Goal: Information Seeking & Learning: Learn about a topic

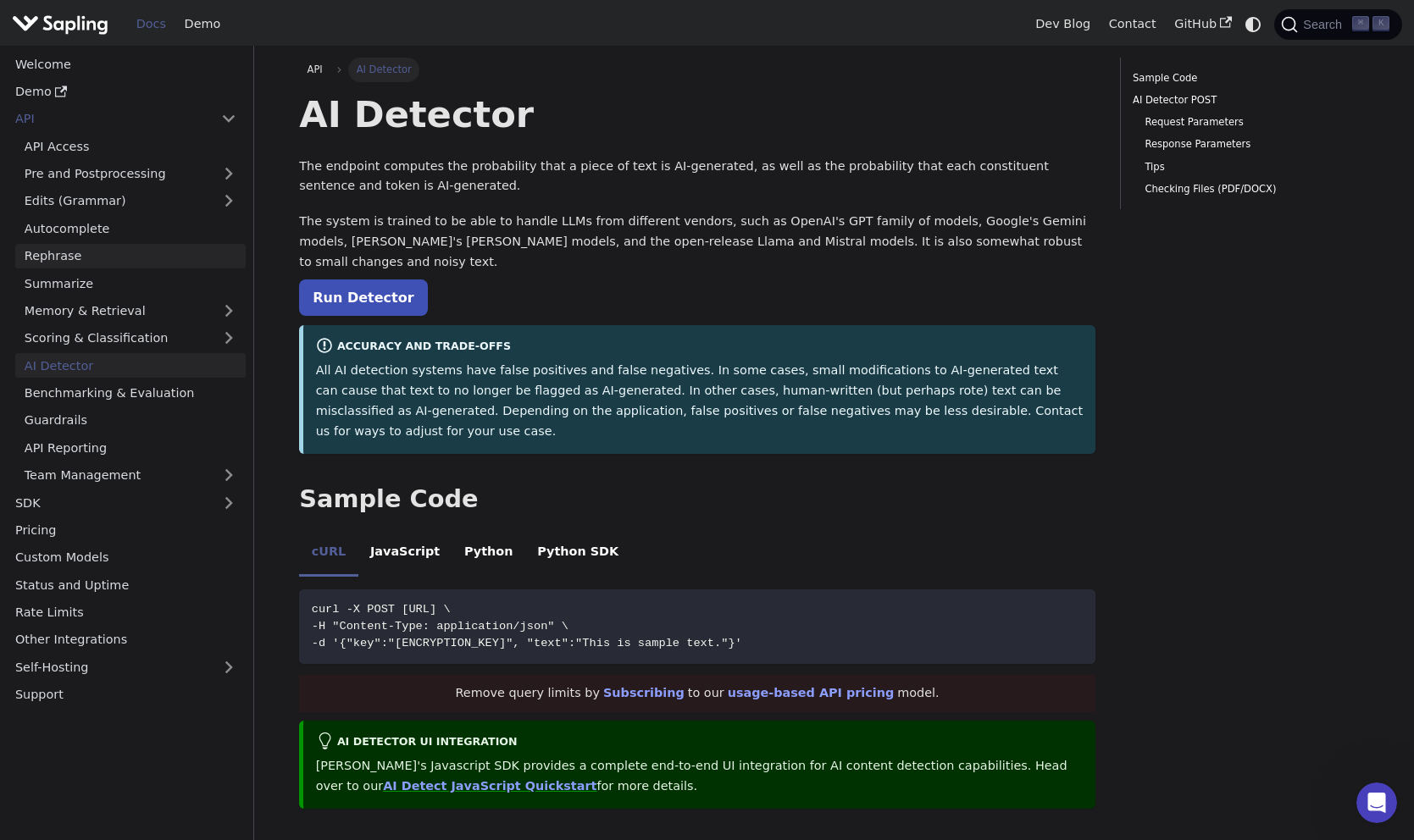
click at [75, 257] on link "Rephrase" at bounding box center [131, 256] width 230 height 24
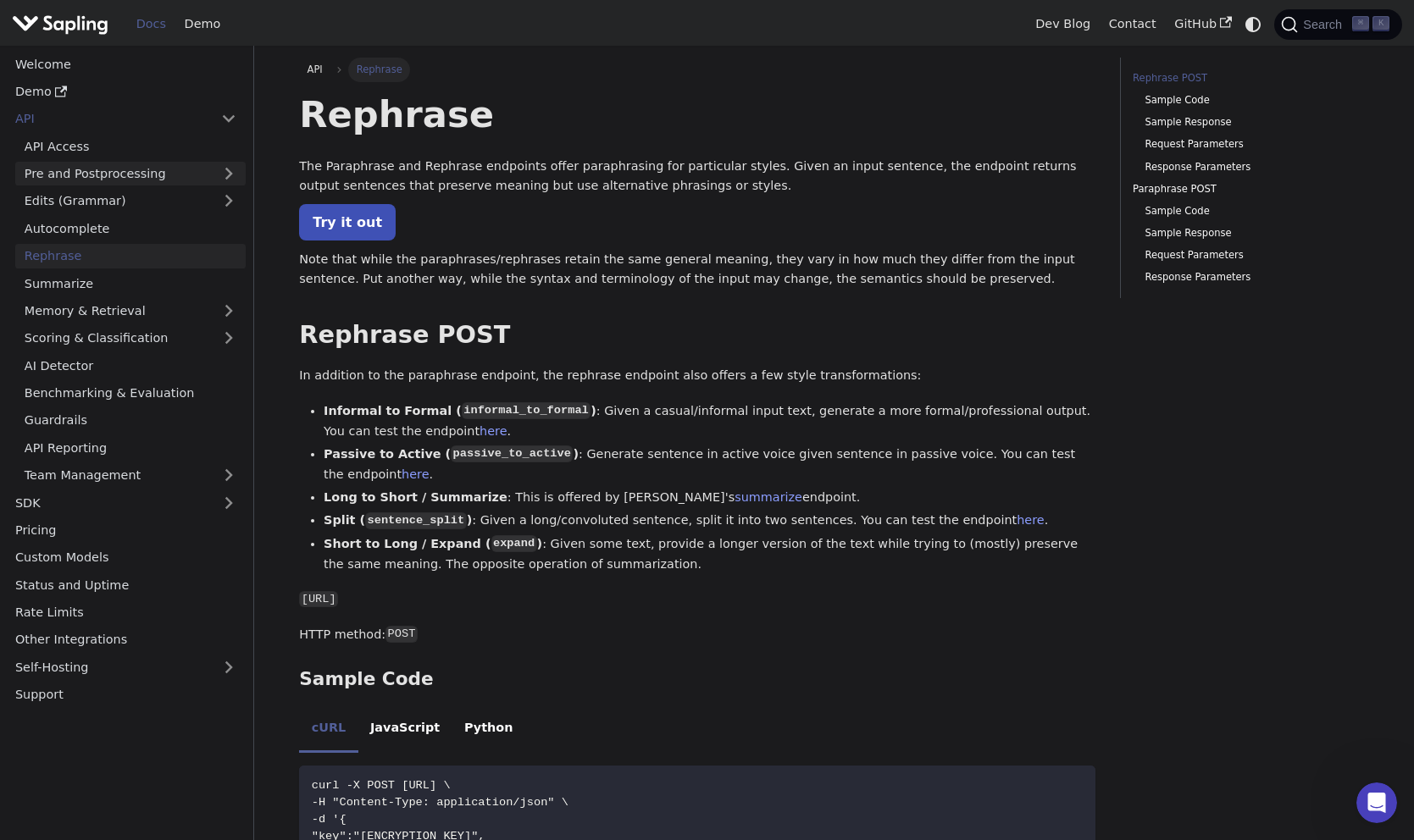
click at [150, 173] on link "Pre and Postprocessing" at bounding box center [131, 174] width 230 height 24
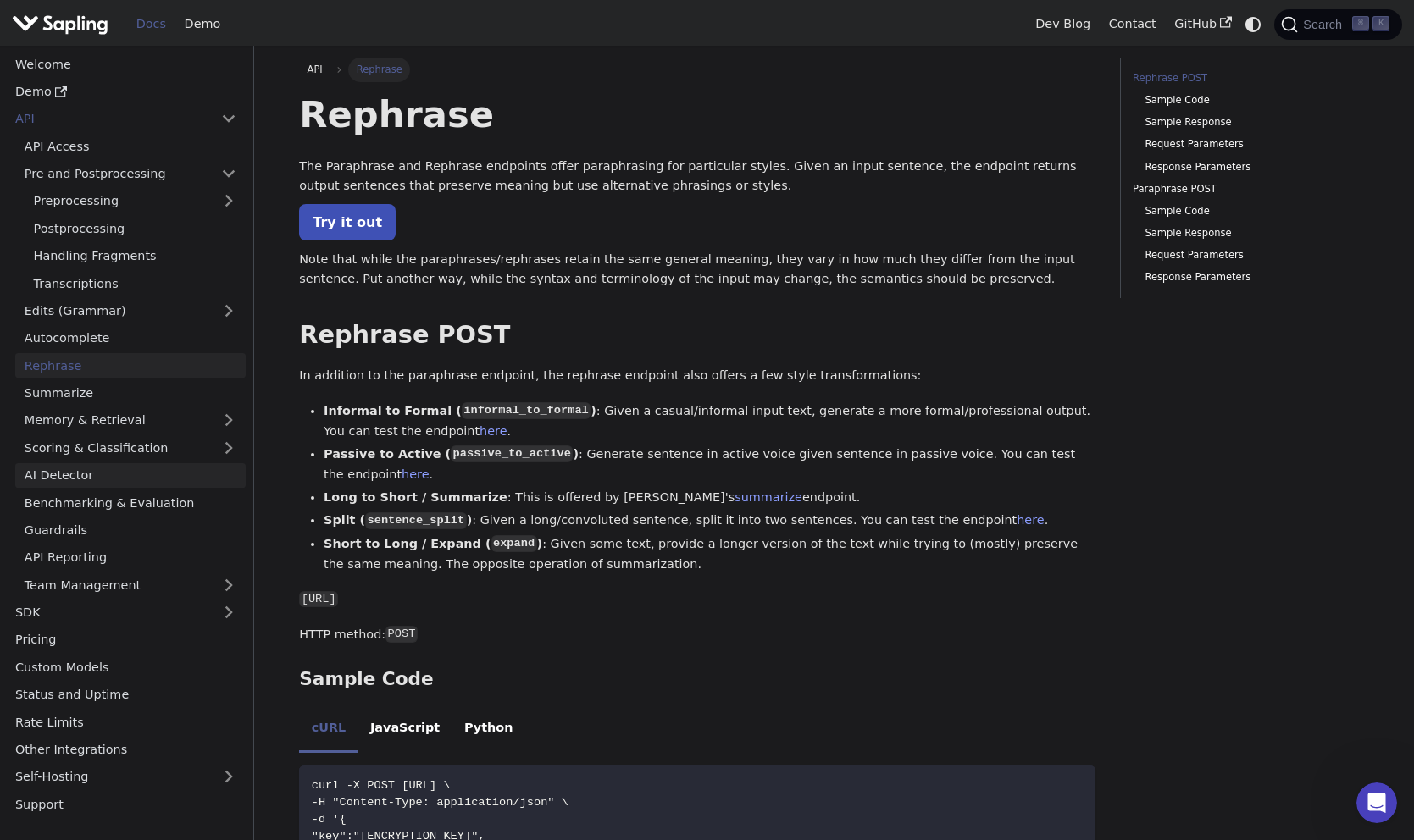
click at [74, 475] on link "AI Detector" at bounding box center [131, 475] width 230 height 24
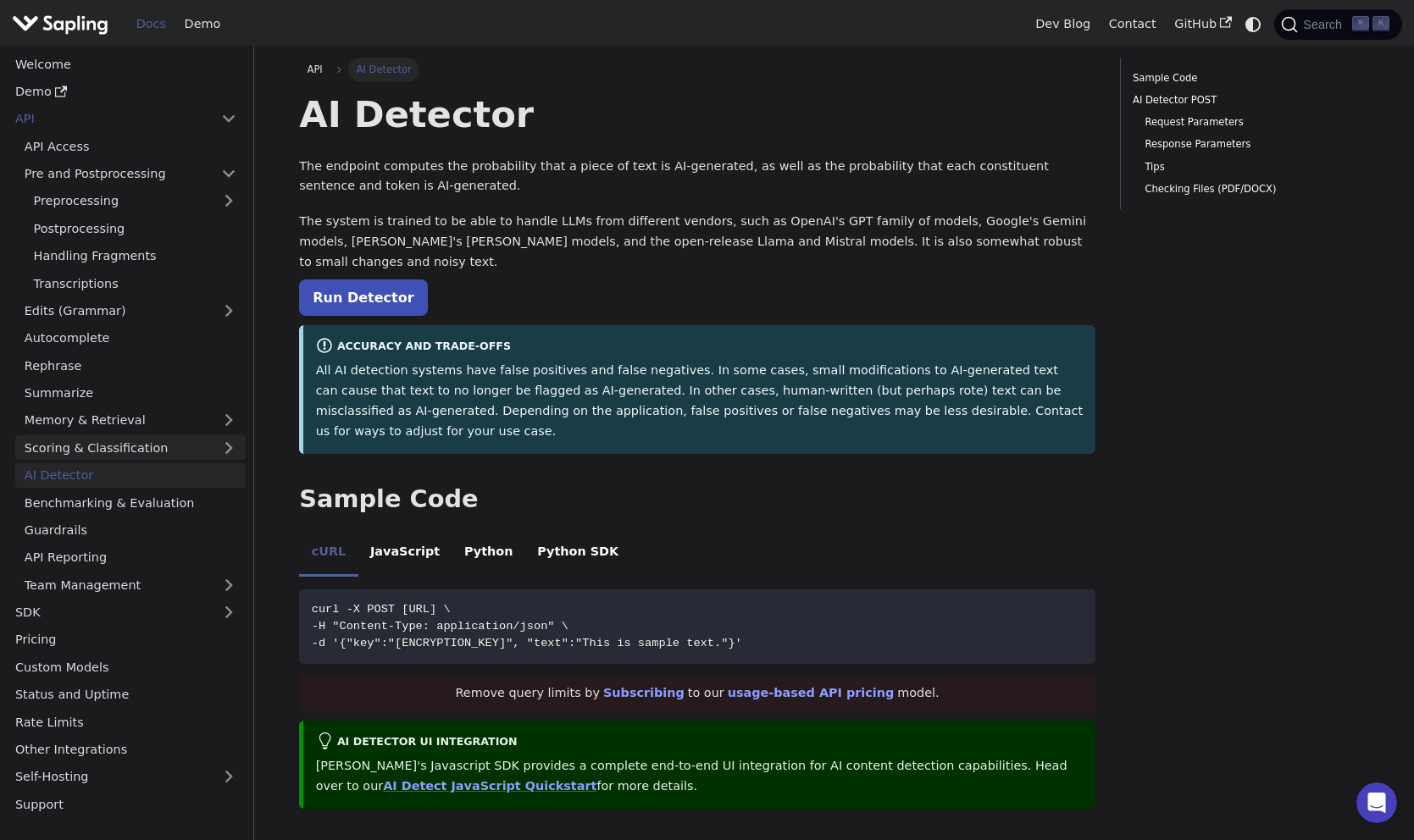
click at [114, 442] on link "Scoring & Classification" at bounding box center [131, 448] width 230 height 24
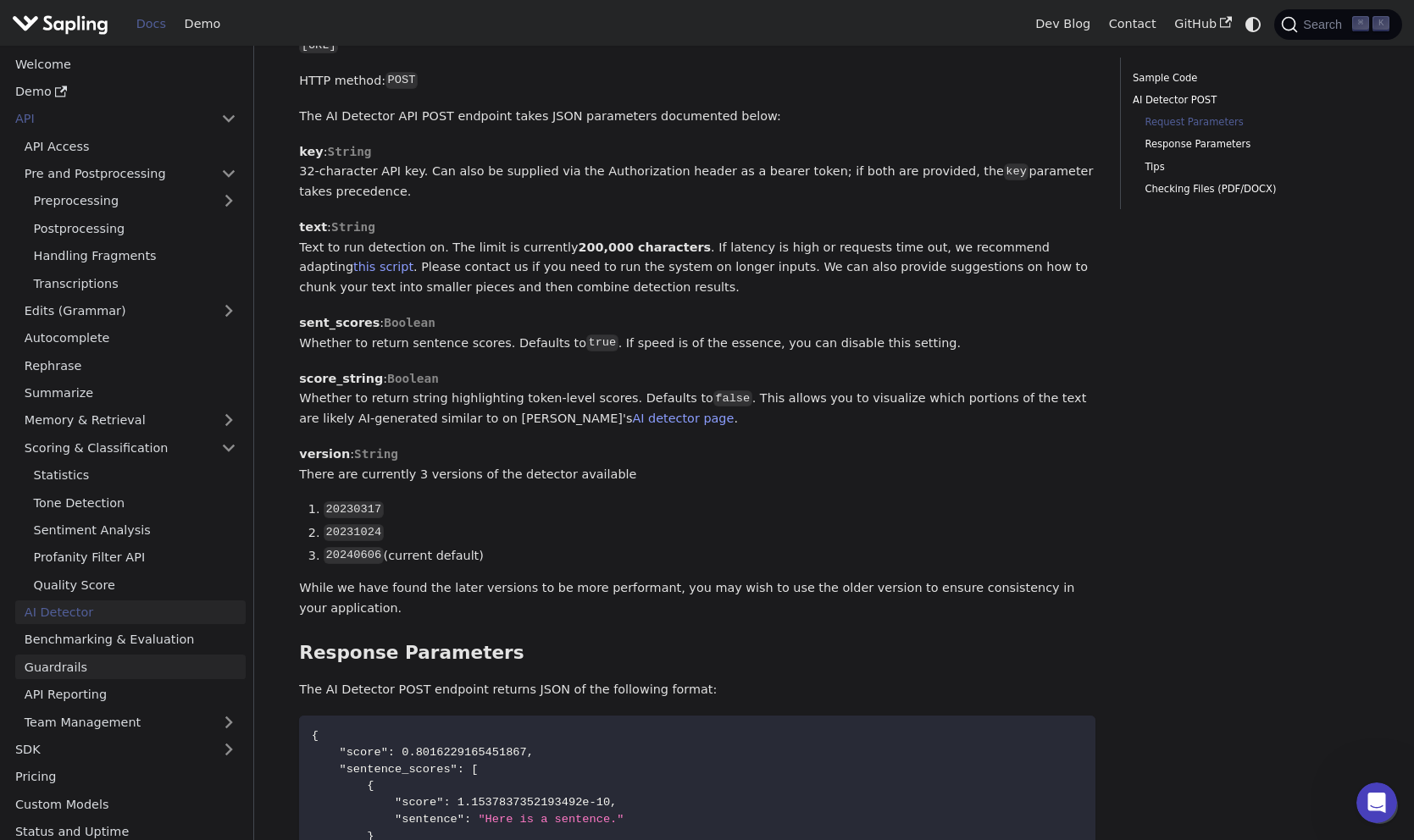
scroll to position [407, 0]
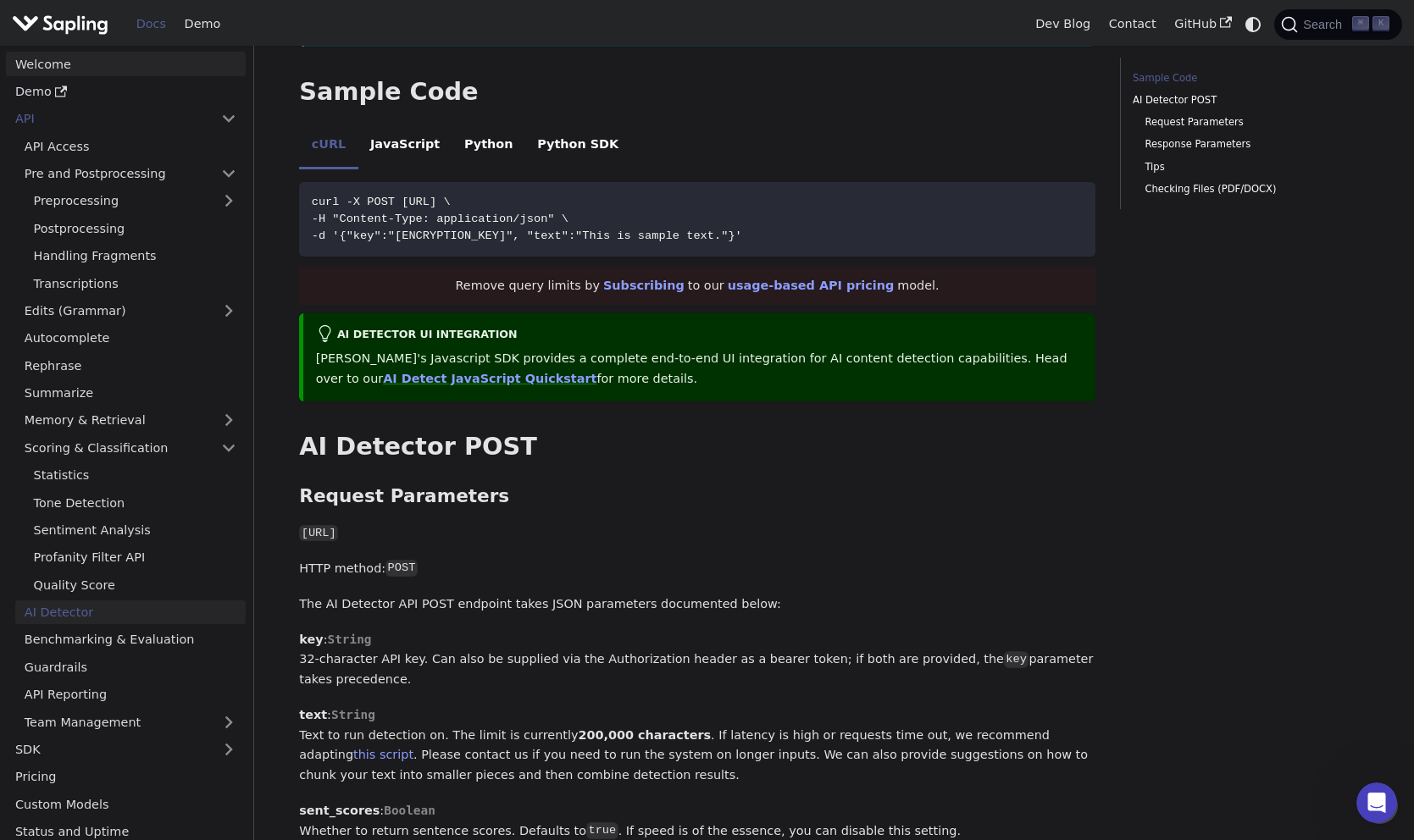
click at [48, 57] on link "Welcome" at bounding box center [126, 64] width 240 height 24
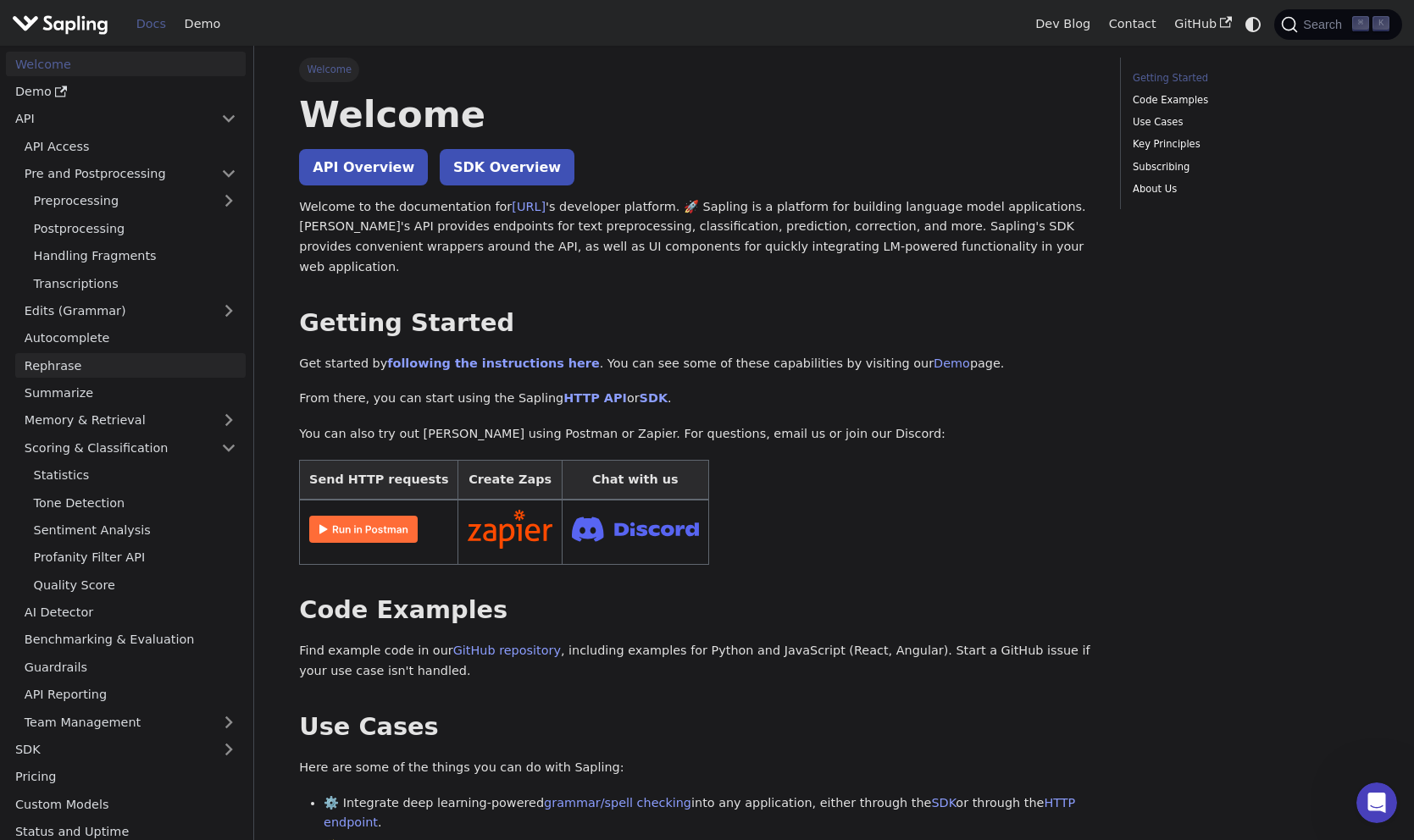
click at [120, 364] on link "Rephrase" at bounding box center [131, 365] width 230 height 24
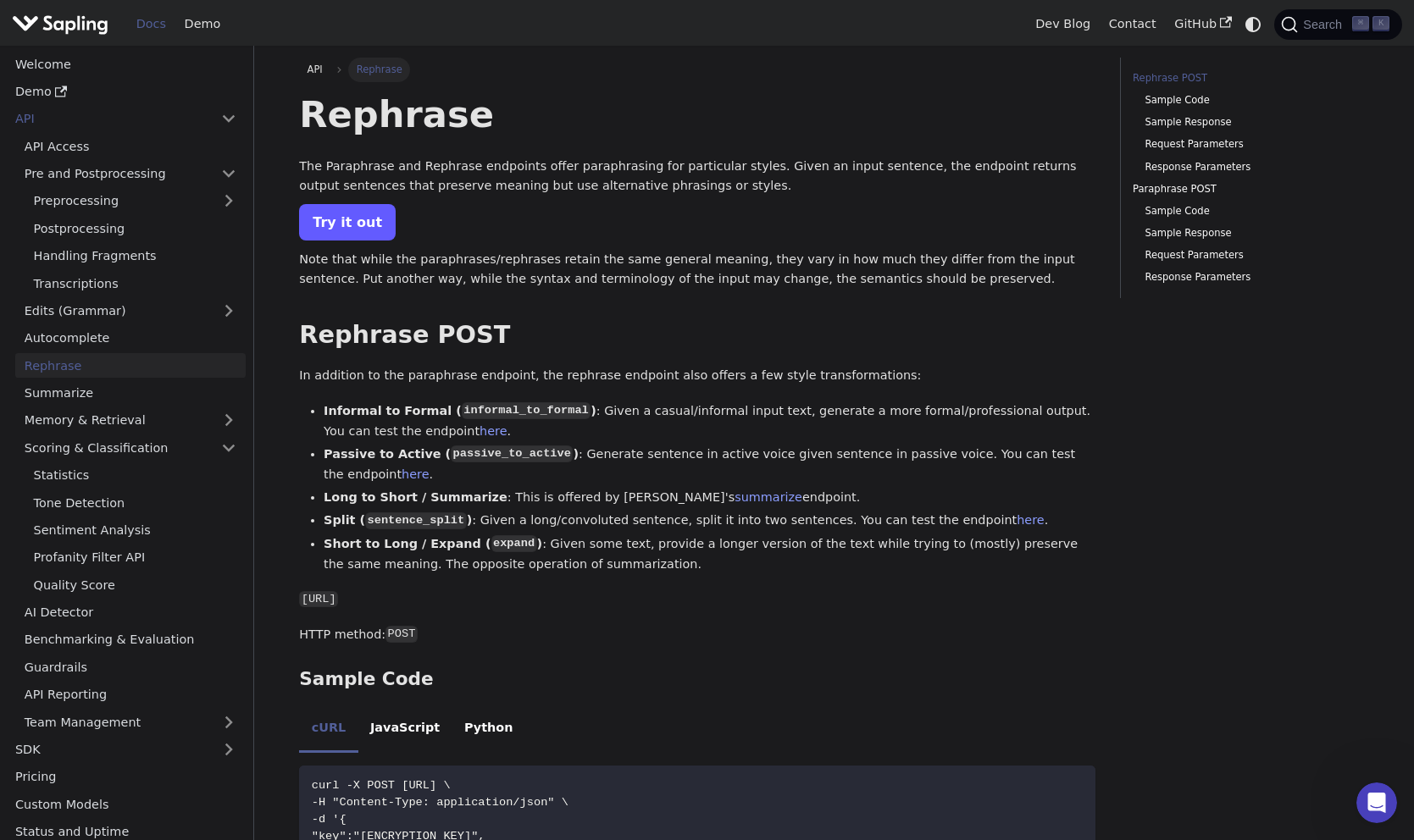
click at [367, 232] on link "Try it out" at bounding box center [347, 223] width 96 height 36
click at [72, 616] on link "AI Detector" at bounding box center [131, 612] width 230 height 24
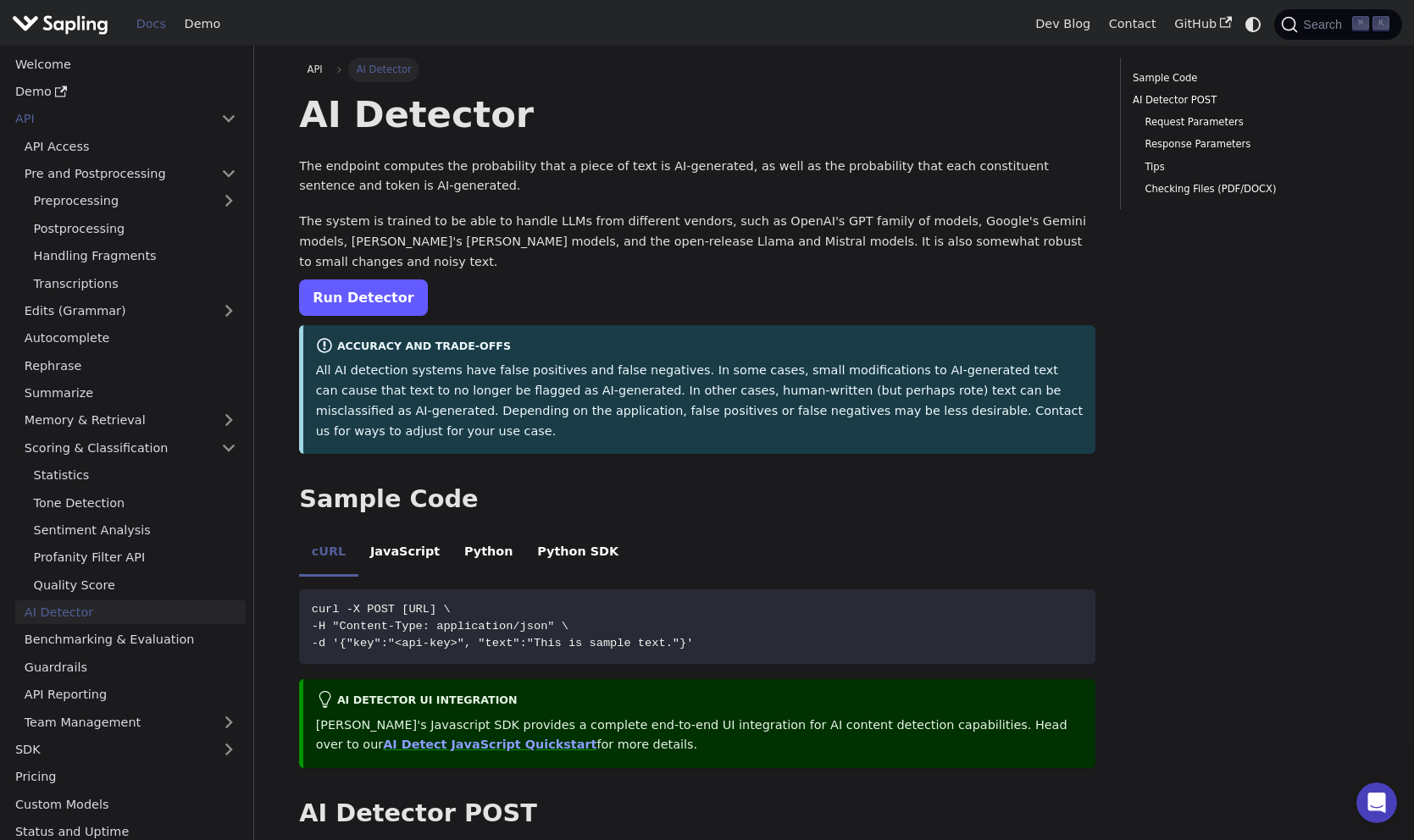
click at [347, 282] on link "Run Detector" at bounding box center [363, 298] width 128 height 36
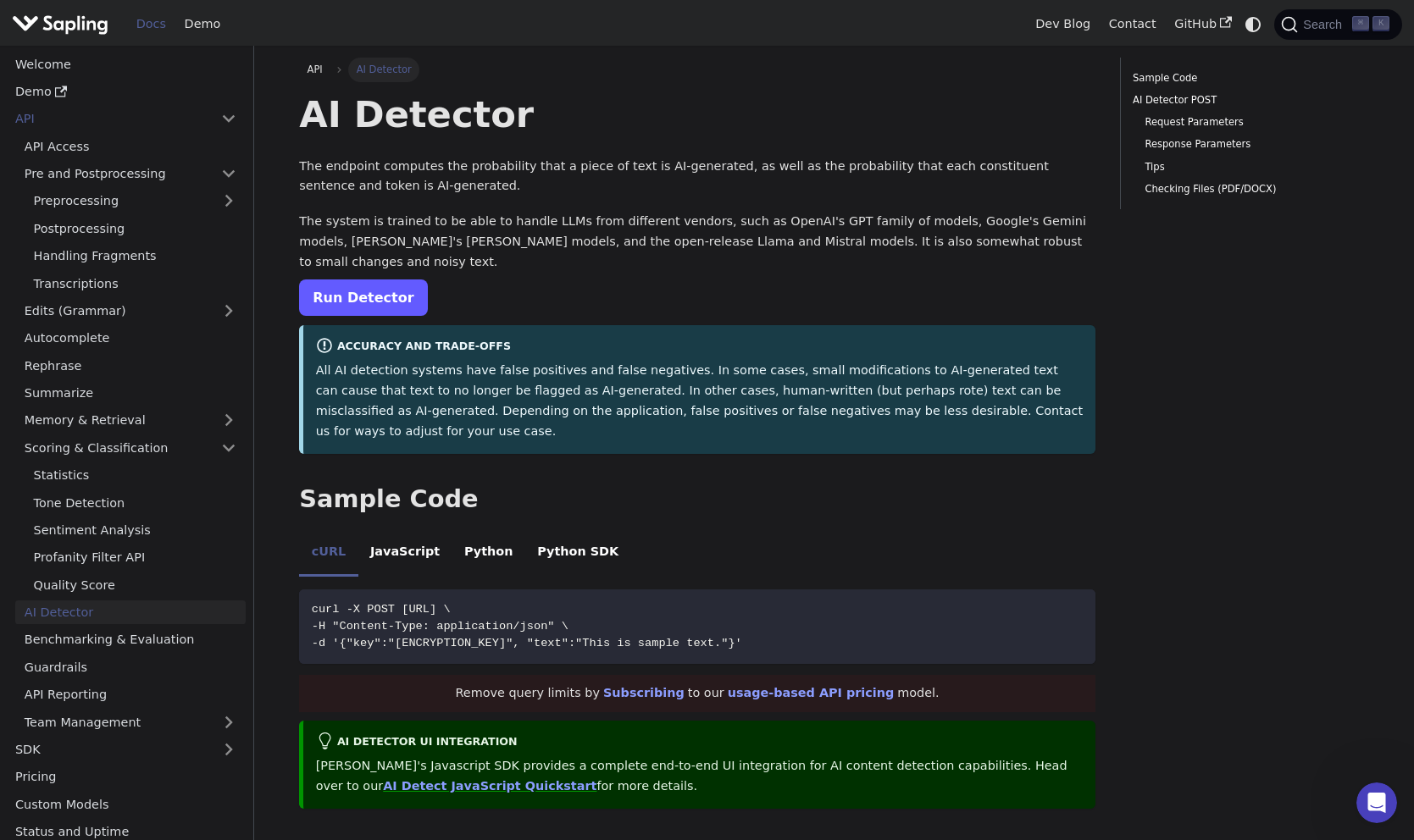
click at [348, 280] on link "Run Detector" at bounding box center [363, 298] width 128 height 36
